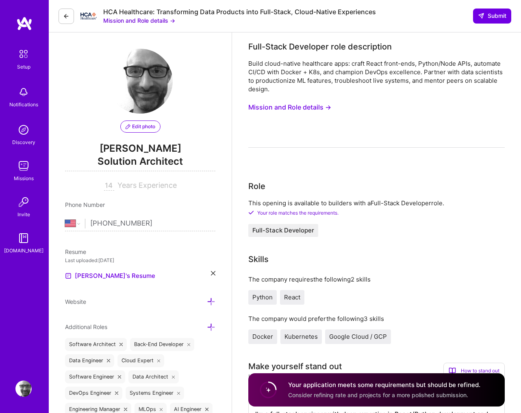
select select "US"
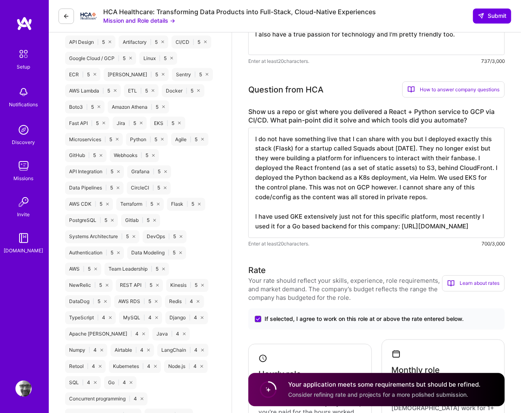
scroll to position [468, 0]
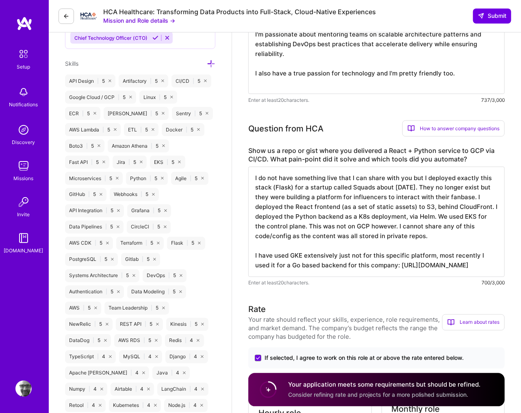
click at [22, 169] on img at bounding box center [23, 166] width 16 height 16
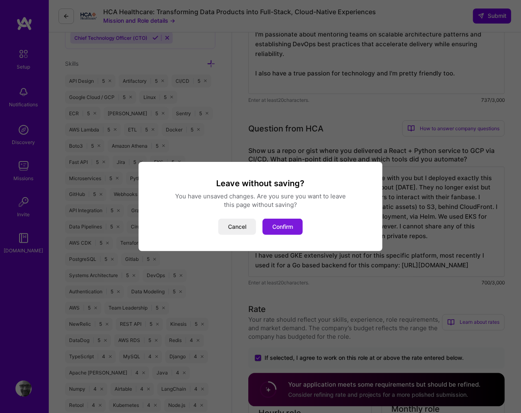
click at [272, 227] on button "Confirm" at bounding box center [282, 227] width 40 height 16
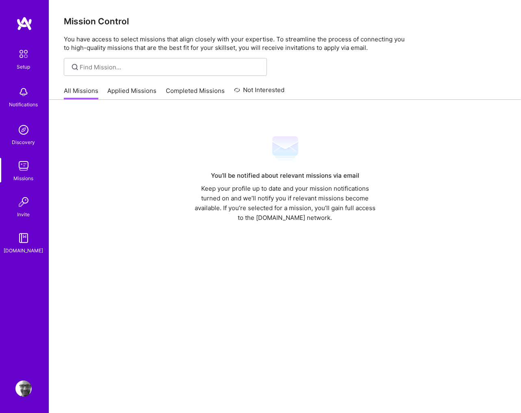
click at [128, 92] on link "Applied Missions" at bounding box center [132, 93] width 49 height 13
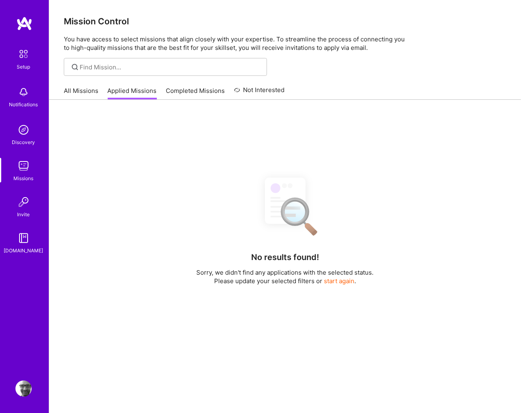
click at [90, 94] on link "All Missions" at bounding box center [81, 93] width 35 height 13
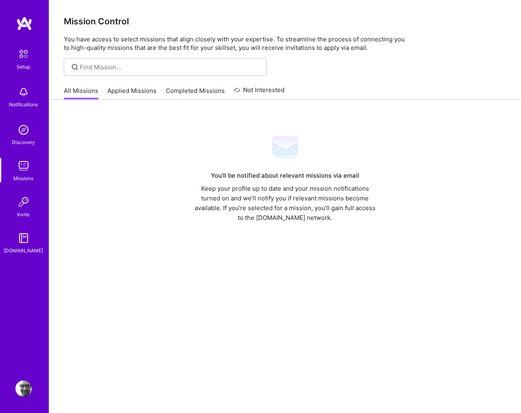
click at [25, 166] on img at bounding box center [23, 166] width 16 height 16
click at [31, 136] on img at bounding box center [23, 130] width 16 height 16
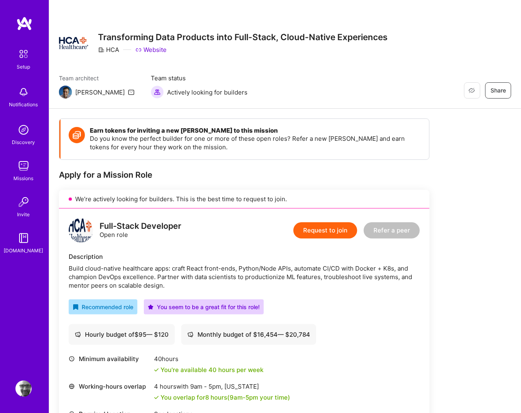
click at [316, 227] on button "Request to join" at bounding box center [325, 231] width 64 height 16
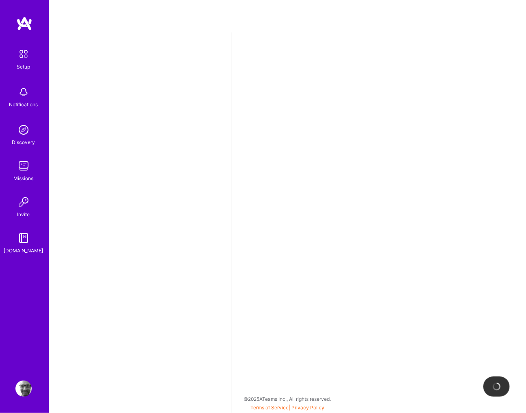
select select "US"
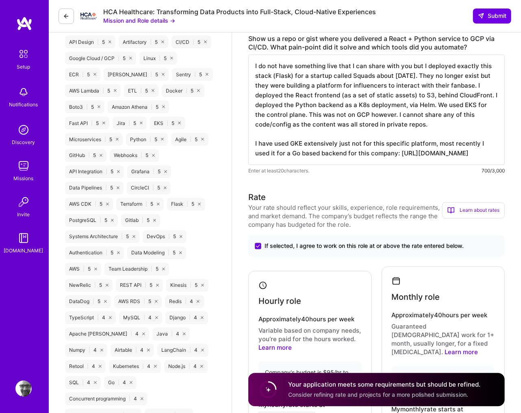
scroll to position [624, 0]
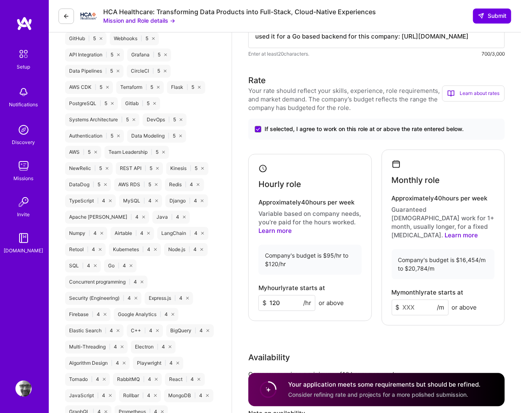
click at [424, 300] on input at bounding box center [420, 308] width 57 height 16
click at [437, 333] on div "Rate Your rate should reflect your skills, experience, role requirements, and m…" at bounding box center [376, 271] width 256 height 392
click at [412, 300] on input at bounding box center [420, 308] width 57 height 16
click at [410, 300] on input at bounding box center [420, 308] width 57 height 16
type input "20000"
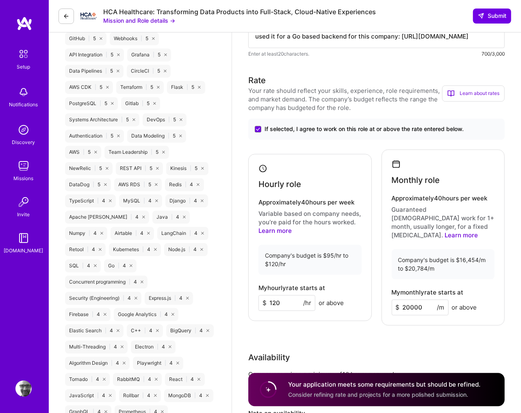
click at [422, 330] on div "Rate Your rate should reflect your skills, experience, role requirements, and m…" at bounding box center [376, 271] width 256 height 392
click at [491, 17] on span "Submit" at bounding box center [492, 16] width 28 height 8
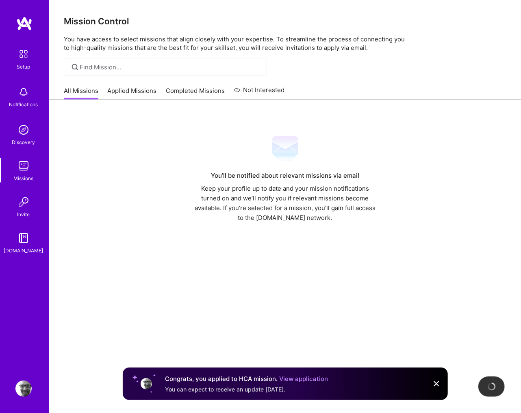
click at [313, 379] on link "View application" at bounding box center [303, 379] width 49 height 8
